Goal: Task Accomplishment & Management: Use online tool/utility

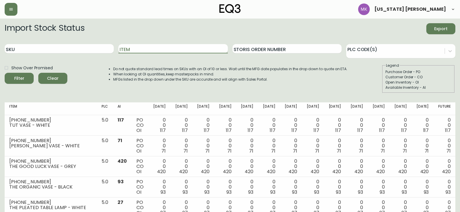
click at [149, 46] on input "Item" at bounding box center [172, 48] width 109 height 9
type input "arc"
click at [5, 73] on button "Filter" at bounding box center [19, 78] width 29 height 11
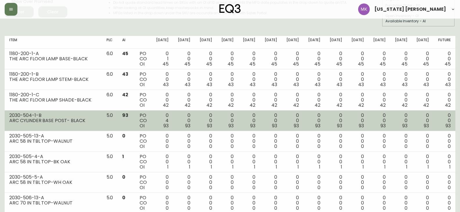
scroll to position [77, 0]
